Goal: Obtain resource: Download file/media

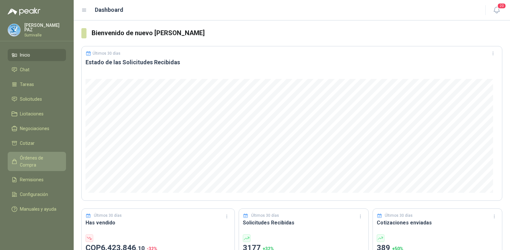
click at [47, 159] on span "Órdenes de Compra" at bounding box center [40, 162] width 40 height 14
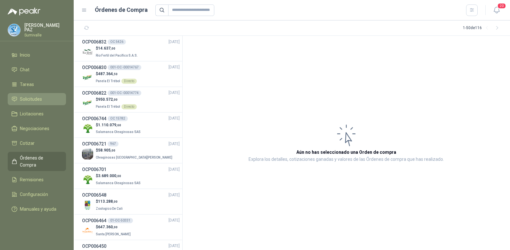
click at [43, 100] on li "Solicitudes" at bounding box center [37, 99] width 51 height 7
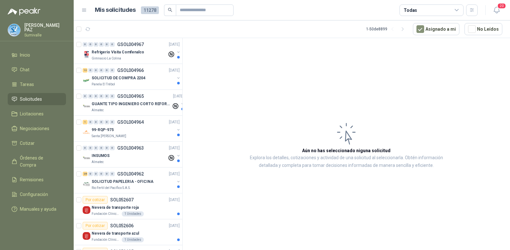
click at [428, 9] on div "Todas" at bounding box center [431, 10] width 64 height 12
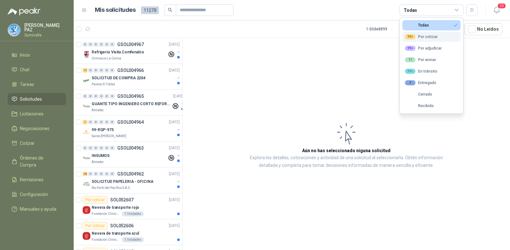
click at [429, 37] on div "99+ Por cotizar" at bounding box center [421, 36] width 33 height 5
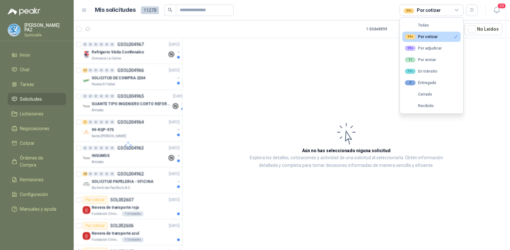
click at [375, 62] on article "Aún no has seleccionado niguna solicitud Explora los detalles, cotizaciones y a…" at bounding box center [346, 145] width 327 height 215
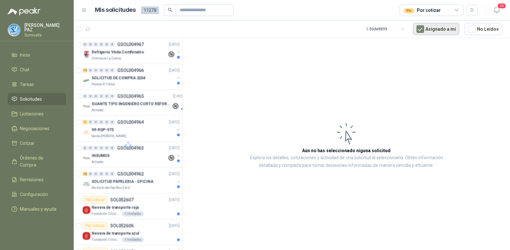
click at [437, 29] on button "Asignado a mi" at bounding box center [436, 29] width 46 height 12
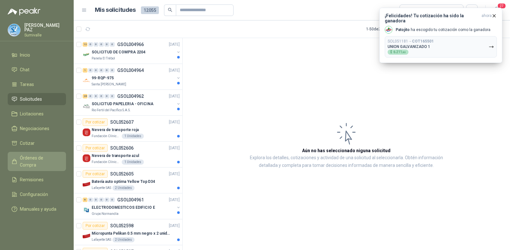
click at [49, 158] on span "Órdenes de Compra" at bounding box center [40, 162] width 40 height 14
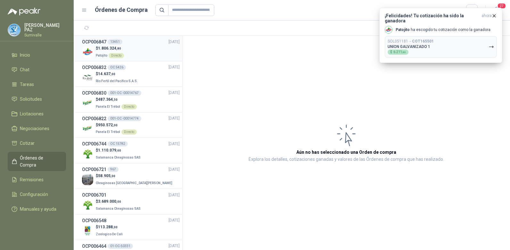
click at [143, 53] on div "$ 1.806.324 ,80 Patojito Directo" at bounding box center [131, 51] width 98 height 13
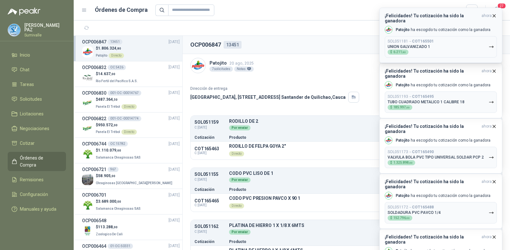
click at [494, 14] on icon "button" at bounding box center [493, 15] width 5 height 5
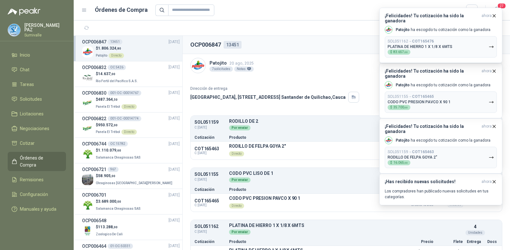
click at [494, 14] on icon "button" at bounding box center [493, 15] width 5 height 5
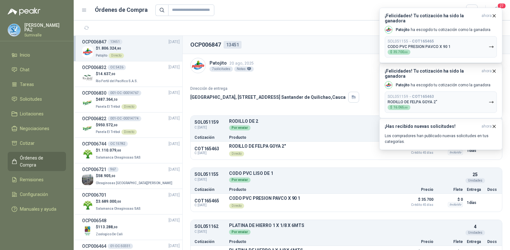
click at [494, 14] on icon "button" at bounding box center [493, 15] width 5 height 5
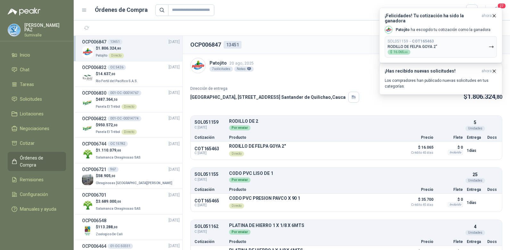
click at [494, 14] on icon "button" at bounding box center [493, 15] width 5 height 5
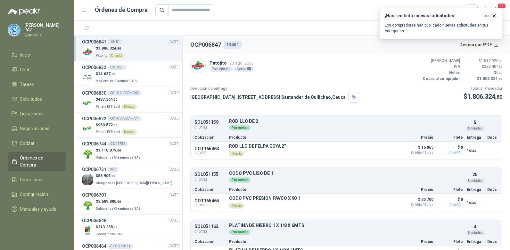
click at [494, 14] on icon "button" at bounding box center [493, 15] width 5 height 5
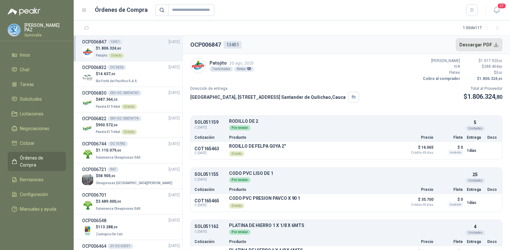
click at [481, 48] on button "Descargar PDF" at bounding box center [479, 44] width 47 height 13
